Goal: Task Accomplishment & Management: Complete application form

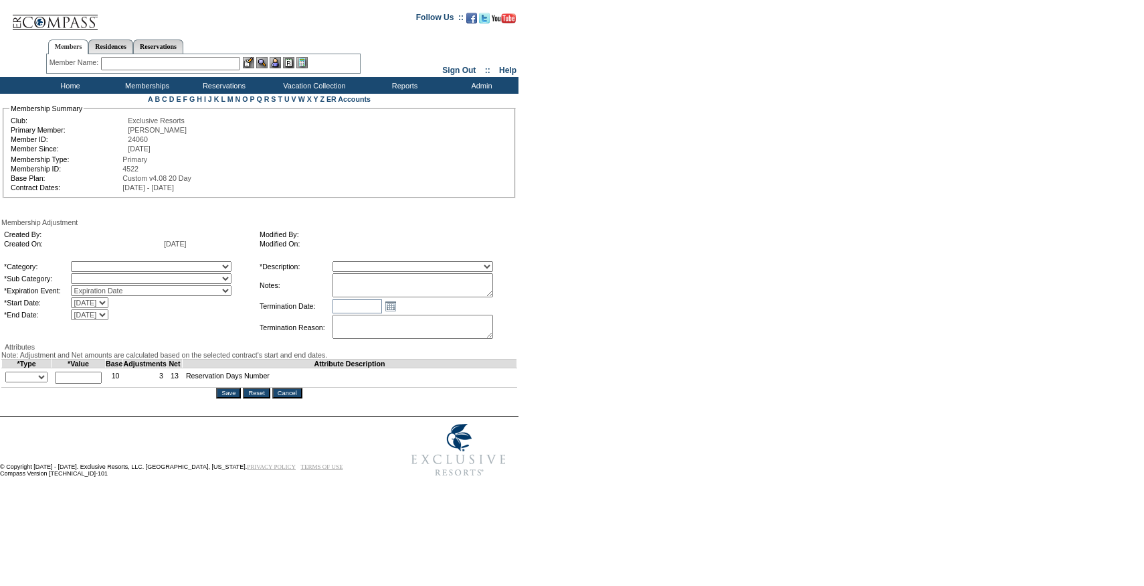
click at [460, 278] on textarea at bounding box center [413, 285] width 161 height 24
paste textarea "Per [PERSON_NAME] case [DATE] and [PERSON_NAME]/[PERSON_NAME] approval, rolling…"
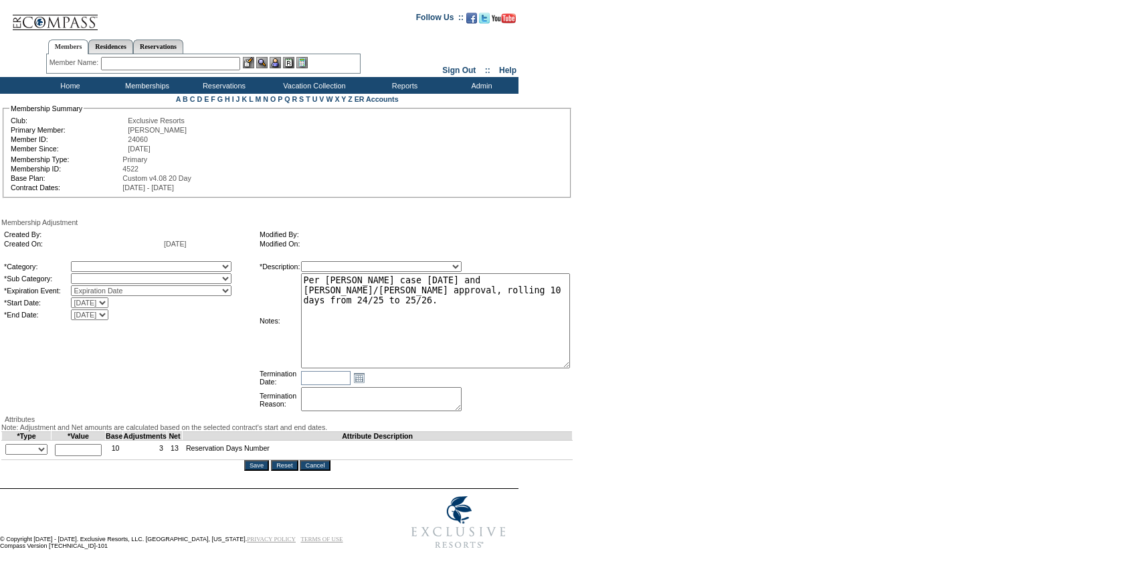
drag, startPoint x: 513, startPoint y: 297, endPoint x: 630, endPoint y: 371, distance: 138.1
click at [630, 371] on form "Follow Us ::" at bounding box center [570, 279] width 1140 height 552
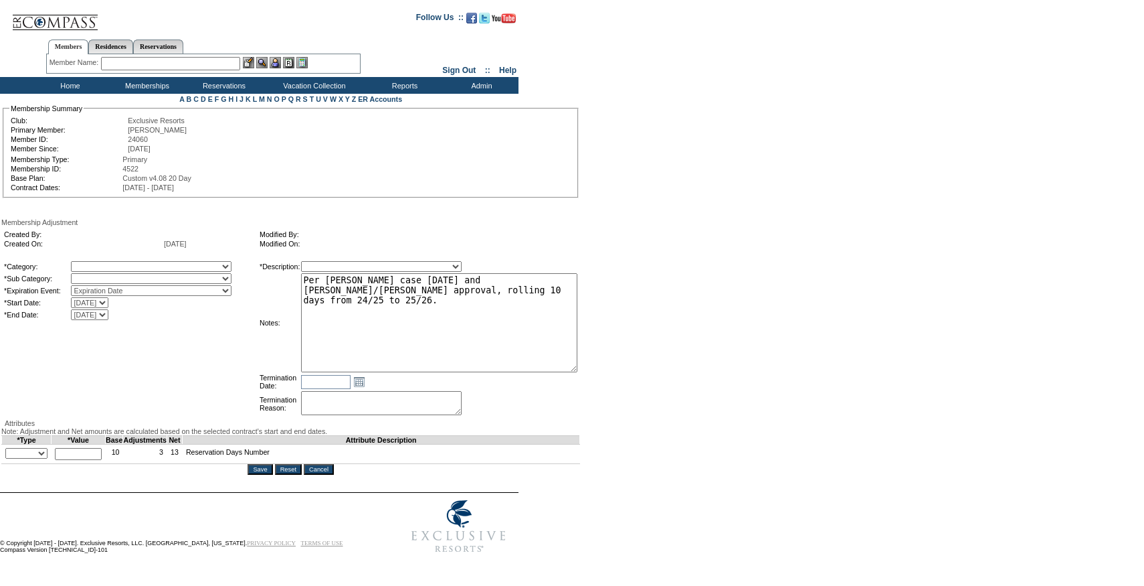
click at [393, 286] on textarea "Per [PERSON_NAME] case [DATE] and [PERSON_NAME]/[PERSON_NAME] approval, rolling…" at bounding box center [439, 322] width 276 height 99
click at [468, 285] on textarea "Per [PERSON_NAME] case [DATE] and [PERSON_NAME]/[PERSON_NAME] approval, rolling…" at bounding box center [439, 322] width 276 height 99
click at [418, 292] on textarea "Per [PERSON_NAME] case [DATE] and [PERSON_NAME]/[PERSON_NAME] approval, rolling…" at bounding box center [439, 322] width 276 height 99
type textarea "Per [PERSON_NAME] case [DATE] and [PERSON_NAME]/[PERSON_NAME] approval, rolling…"
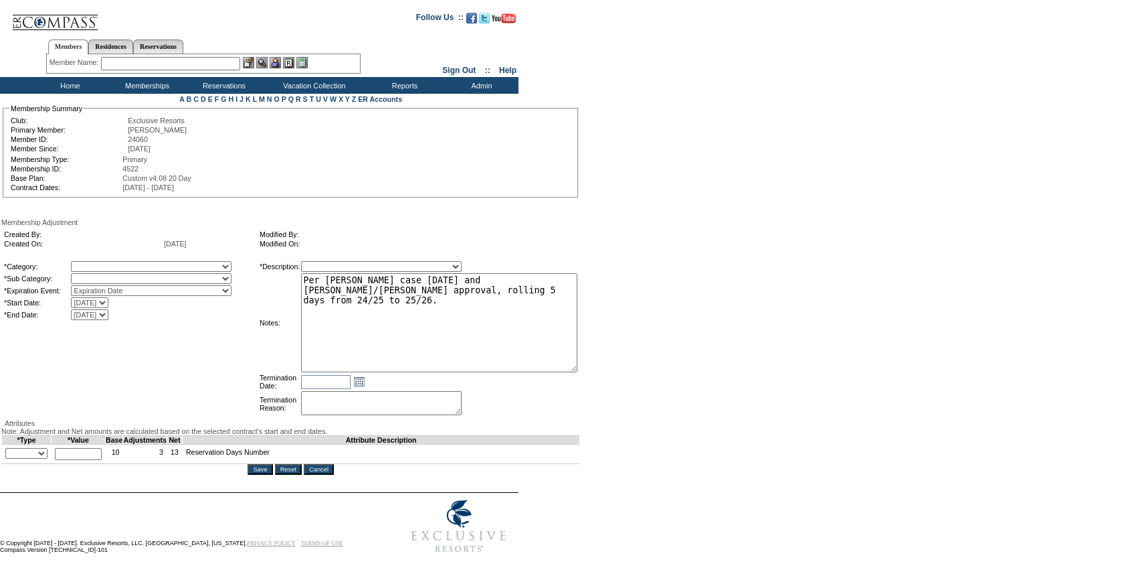
click at [191, 267] on select "A La Carte Days Contract Election Days Converted Days [MEDICAL_DATA] Other Refe…" at bounding box center [151, 266] width 161 height 11
select select "781"
click at [98, 263] on select "A La Carte Days Contract Election Days Converted Days [MEDICAL_DATA] Other Refe…" at bounding box center [151, 266] width 161 height 11
click at [140, 280] on select at bounding box center [151, 278] width 161 height 11
